Goal: Find contact information: Find contact information

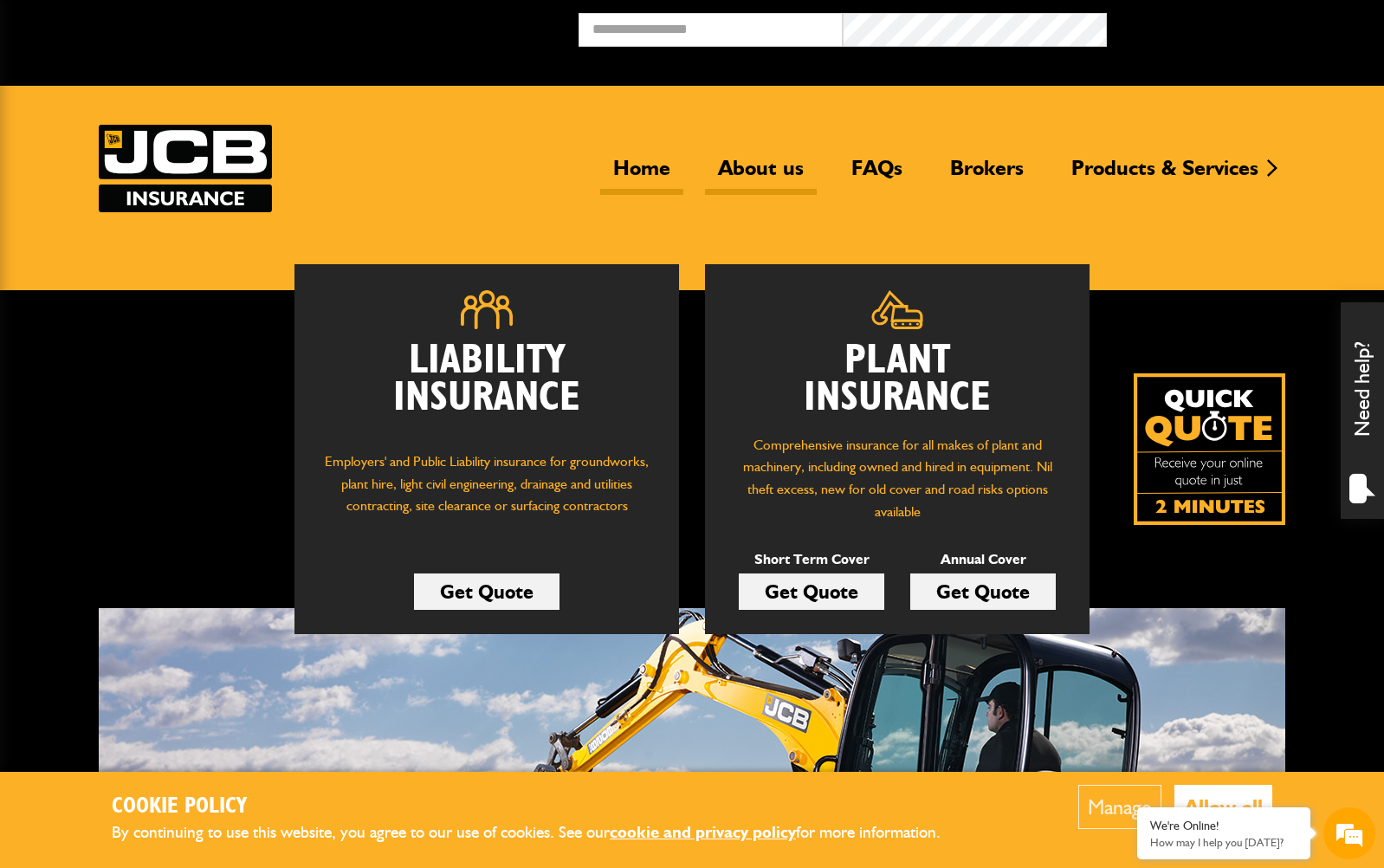
click at [751, 170] on link "About us" at bounding box center [761, 174] width 112 height 39
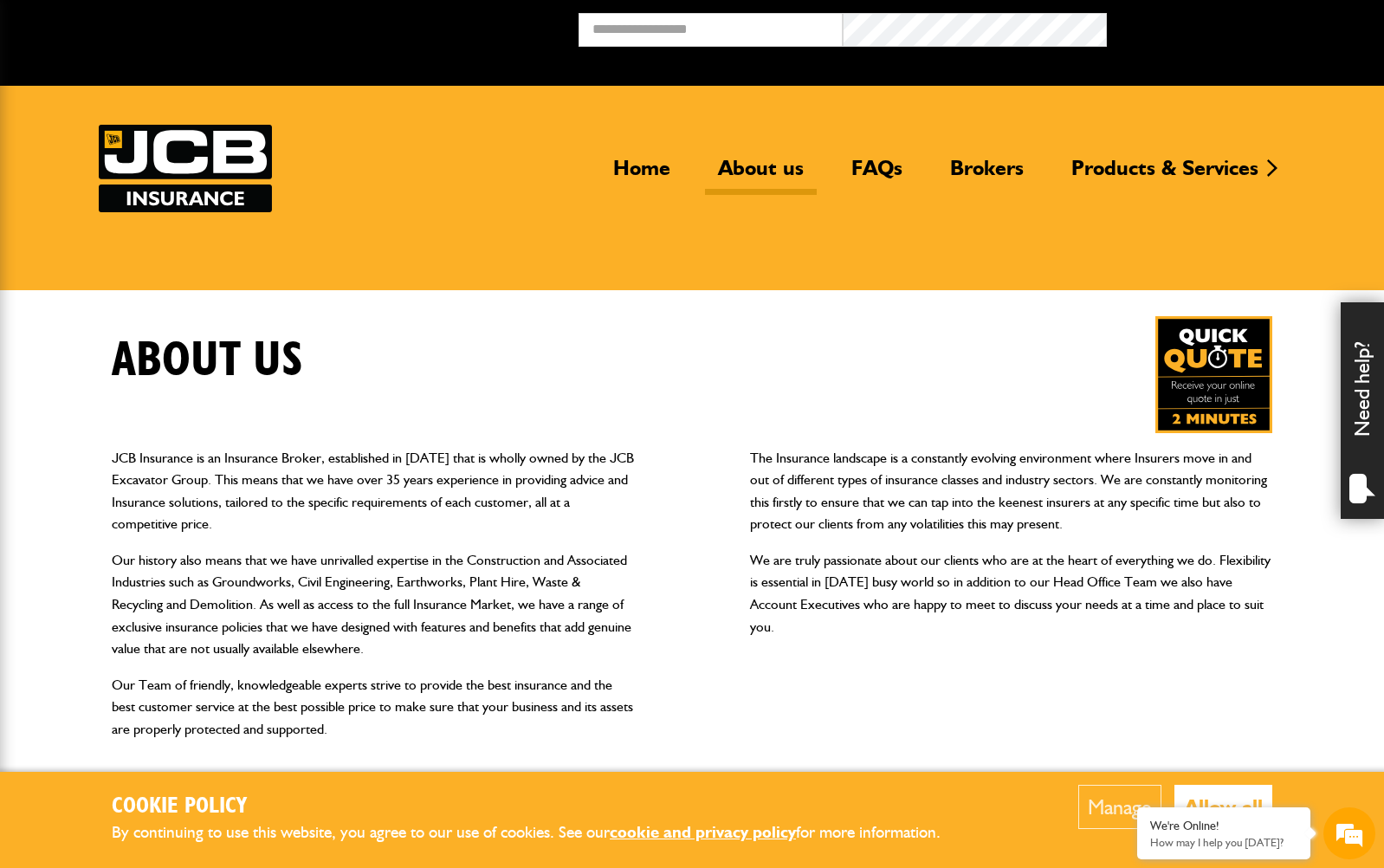
click at [1222, 801] on button "Allow all" at bounding box center [1223, 807] width 98 height 44
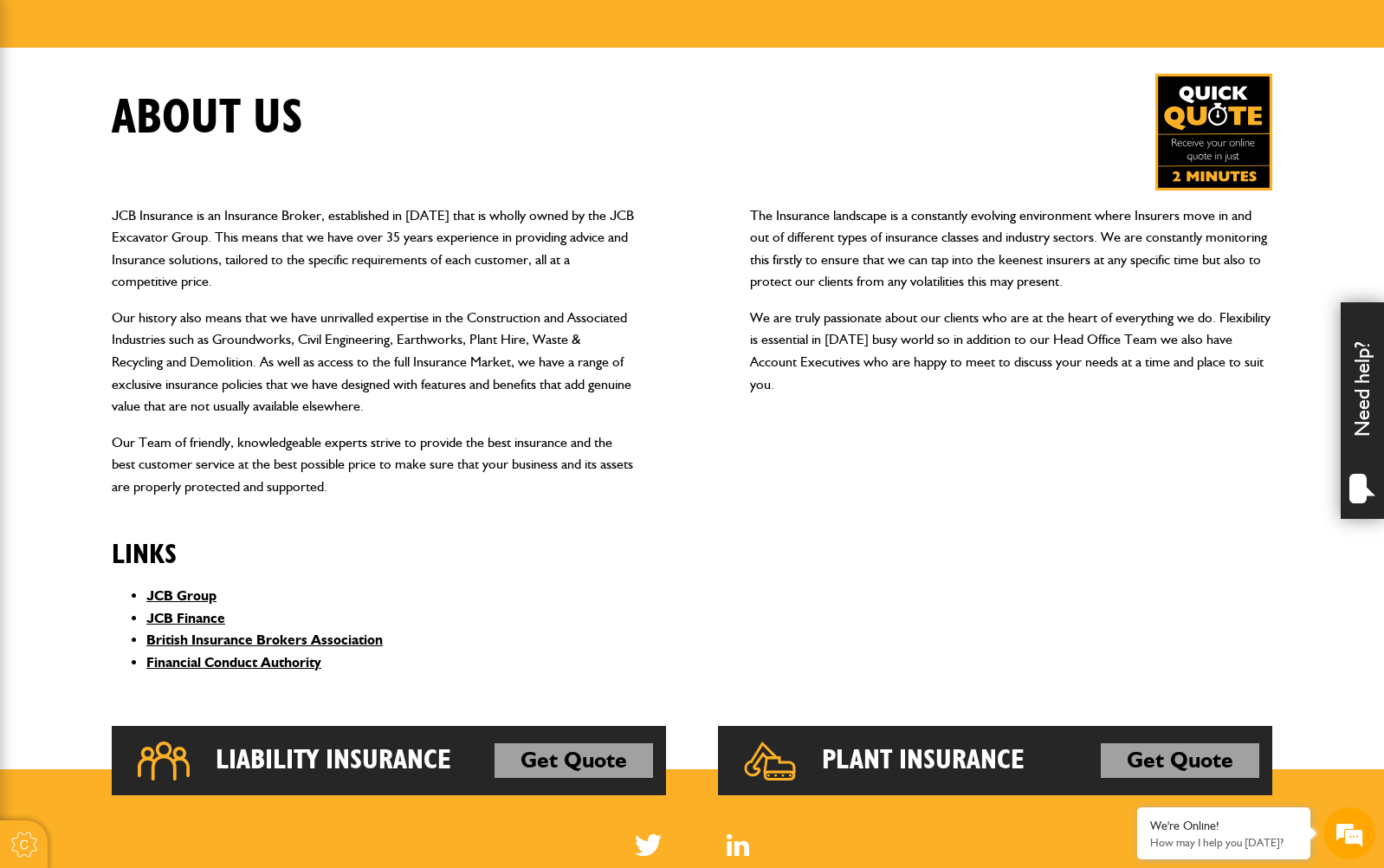
scroll to position [156, 0]
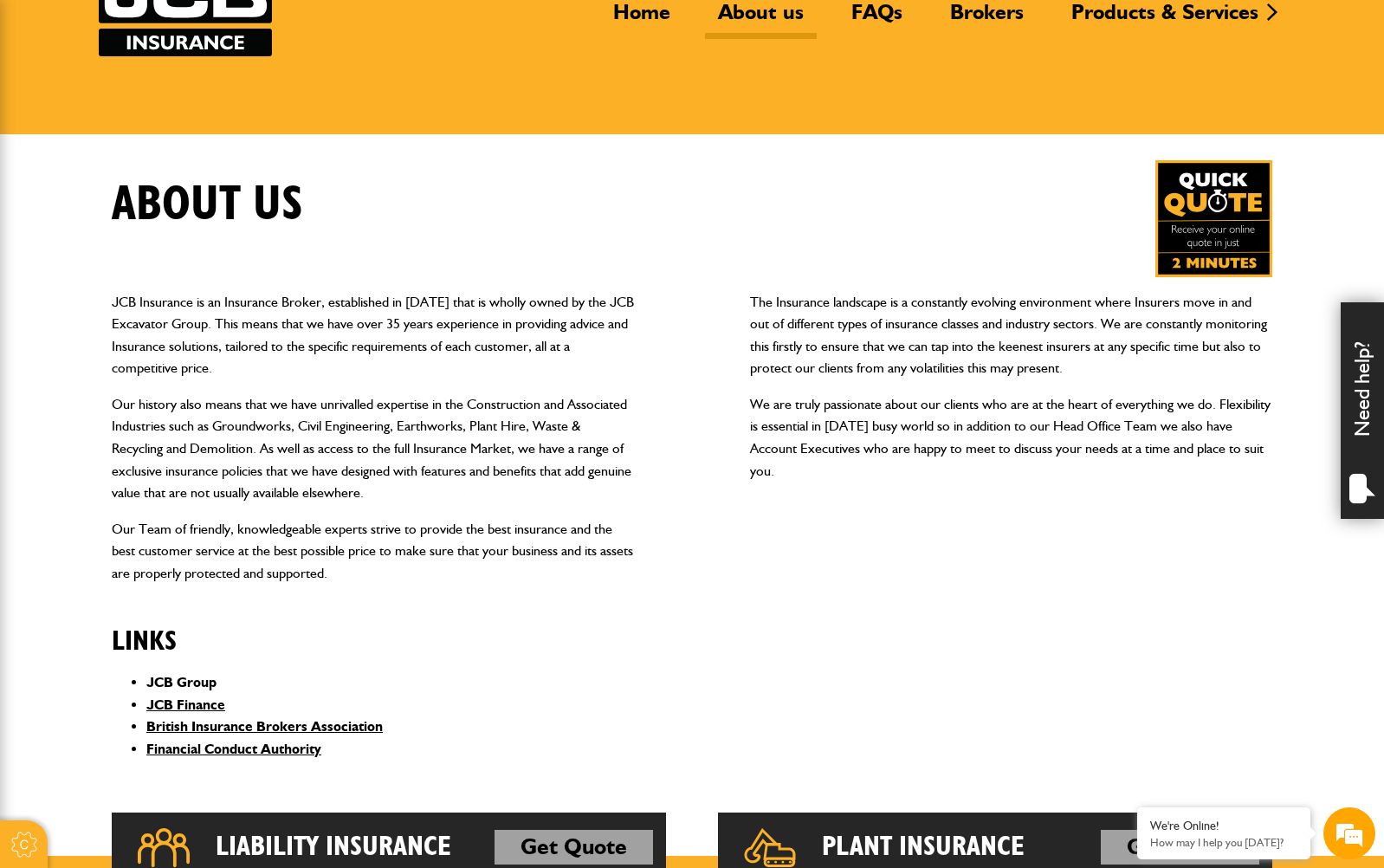
click at [180, 681] on link "JCB Group" at bounding box center [182, 682] width 70 height 17
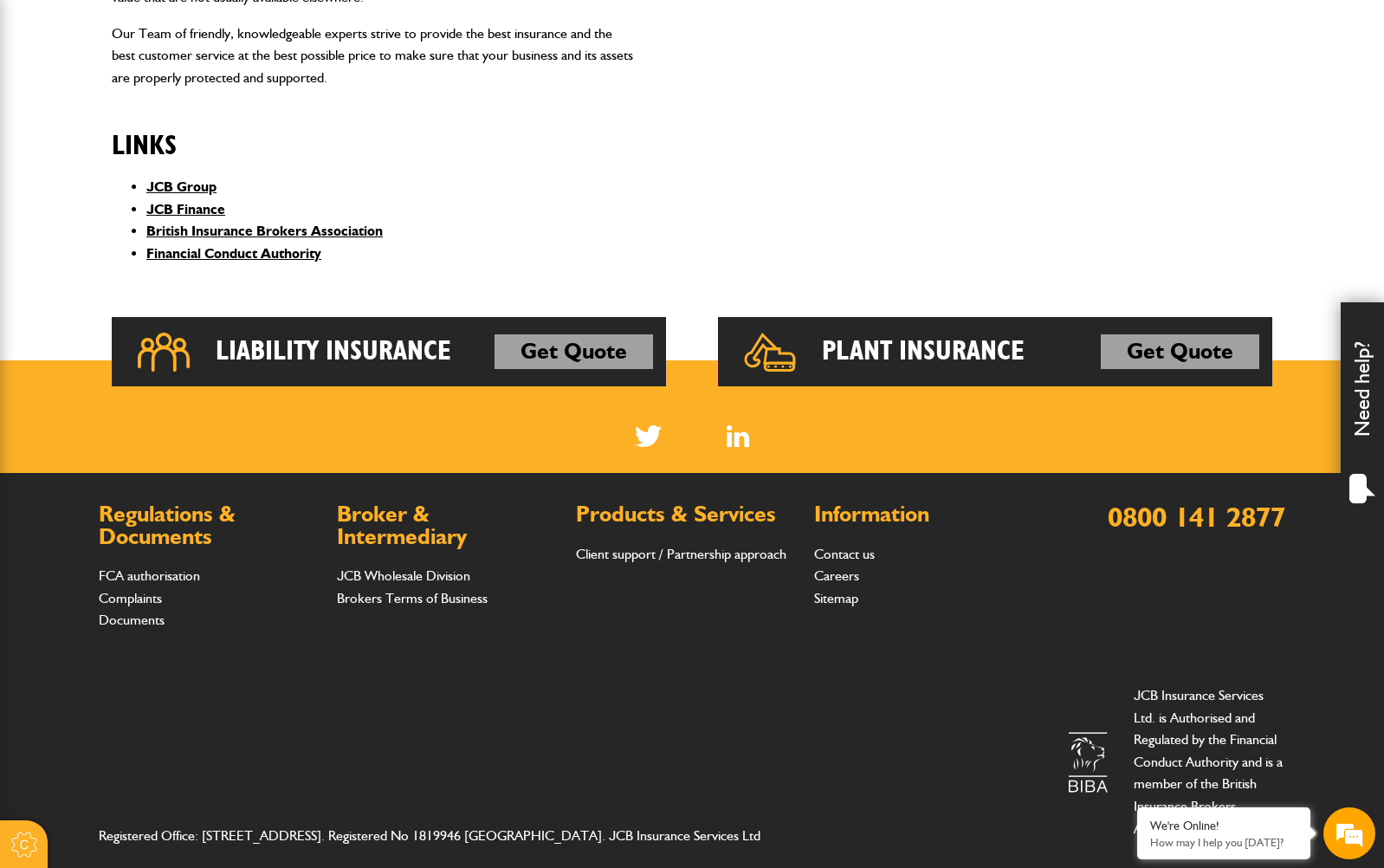
scroll to position [675, 0]
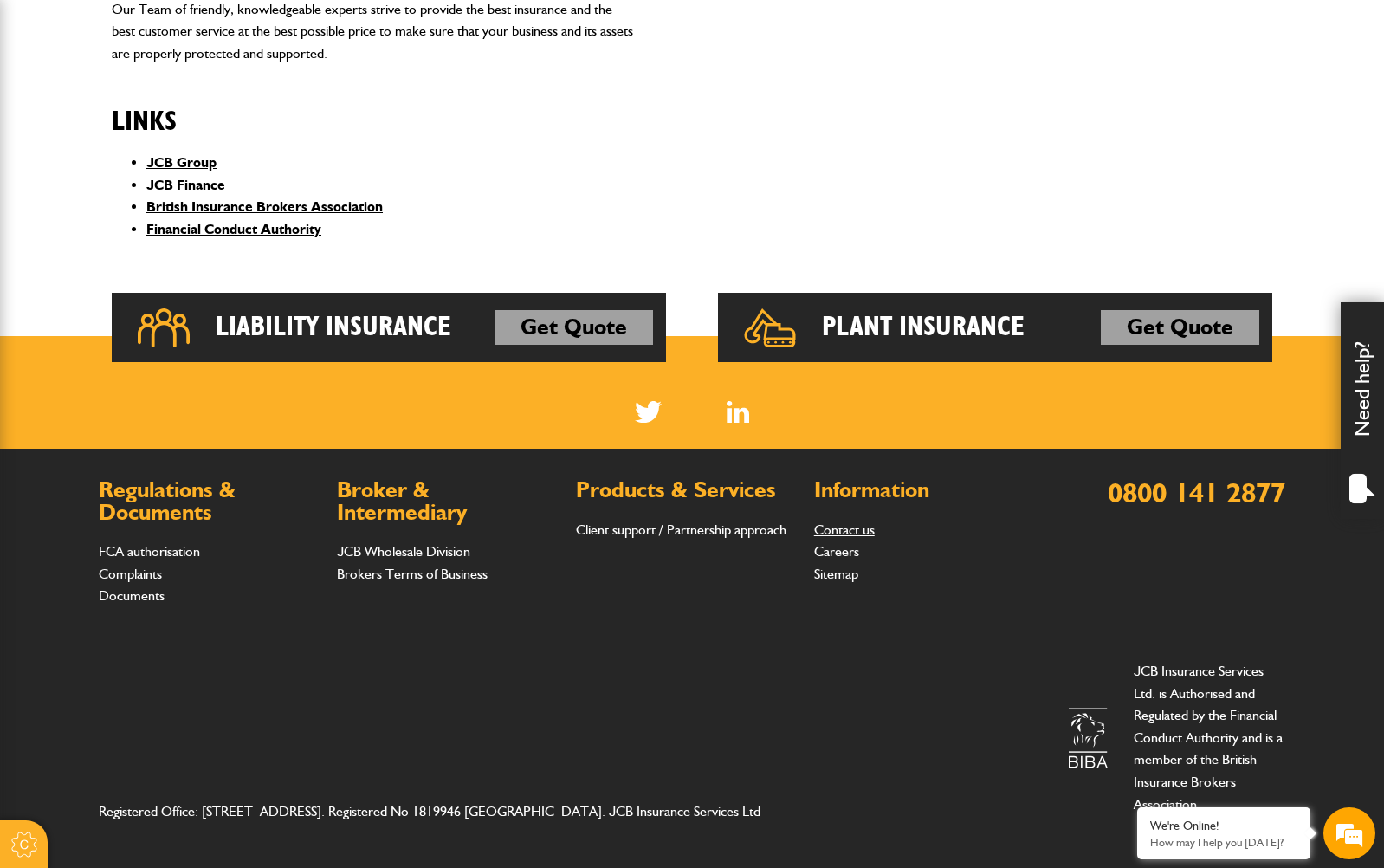
click at [864, 529] on link "Contact us" at bounding box center [844, 529] width 61 height 17
